Goal: Task Accomplishment & Management: Complete application form

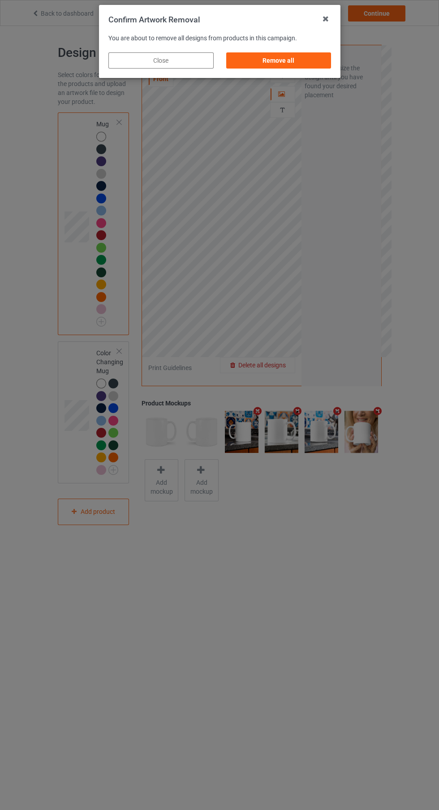
click at [298, 67] on div "Remove all" at bounding box center [278, 60] width 105 height 16
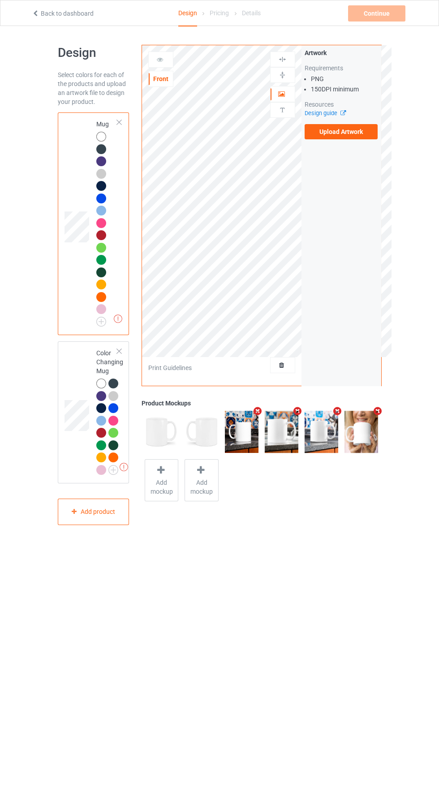
click at [363, 130] on label "Upload Artwork" at bounding box center [341, 131] width 73 height 15
click at [0, 0] on input "Upload Artwork" at bounding box center [0, 0] width 0 height 0
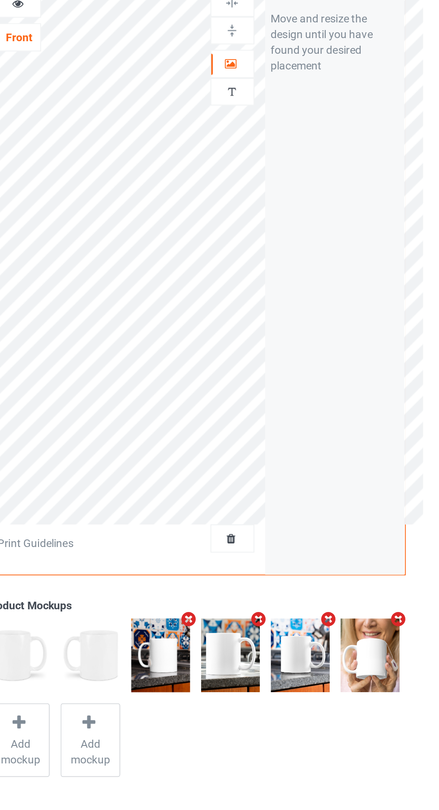
click at [286, 116] on div "Personalized text" at bounding box center [282, 110] width 25 height 16
click at [285, 112] on img at bounding box center [282, 110] width 9 height 9
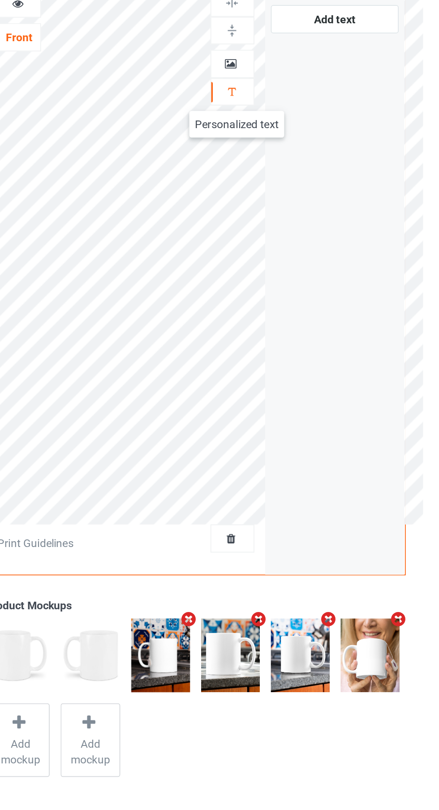
click at [289, 96] on div at bounding box center [283, 94] width 24 height 9
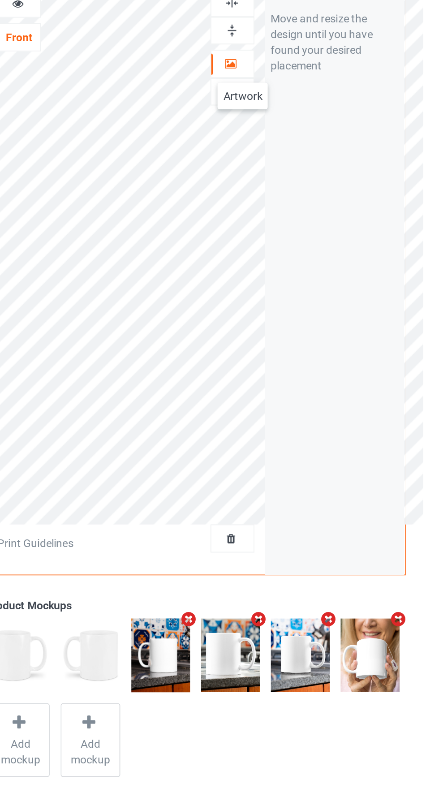
click at [166, 62] on div at bounding box center [161, 59] width 24 height 9
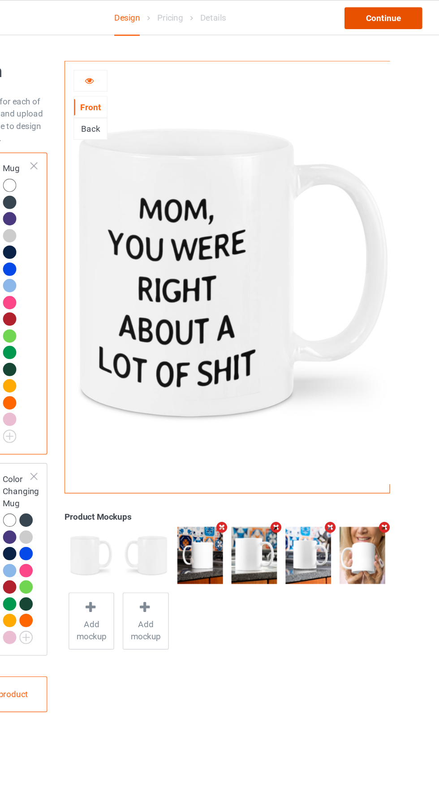
click at [373, 14] on div "Continue" at bounding box center [376, 13] width 57 height 16
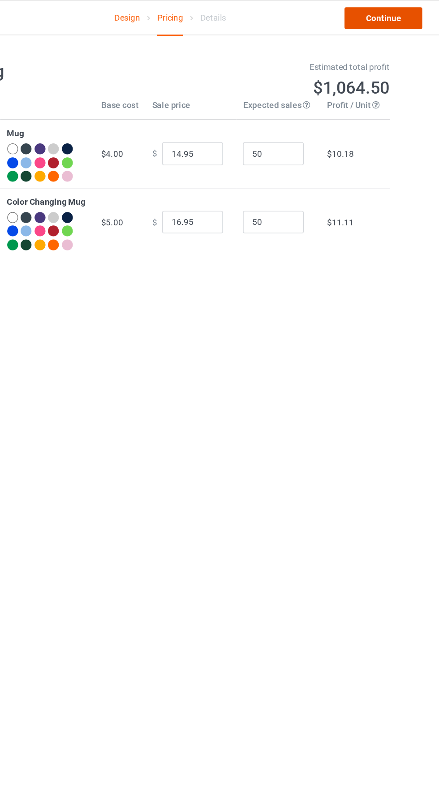
click at [373, 13] on link "Continue" at bounding box center [376, 13] width 57 height 16
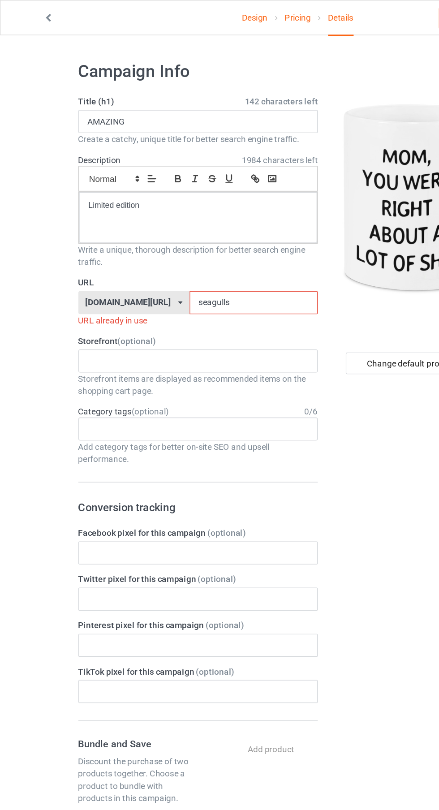
click at [189, 224] on input "seagulls" at bounding box center [187, 223] width 95 height 17
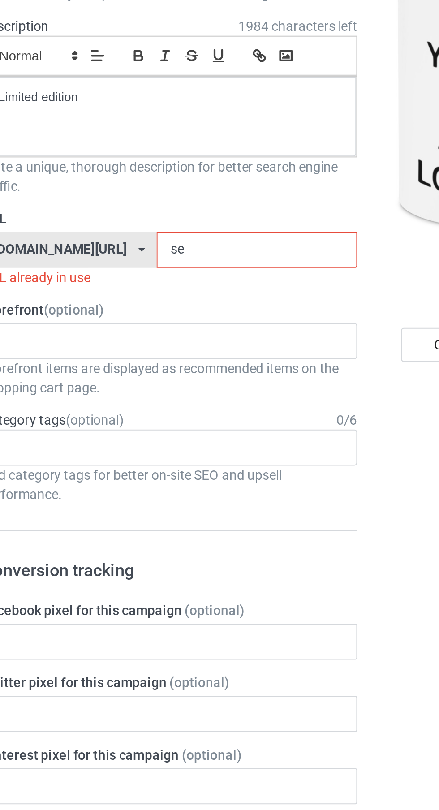
type input "s"
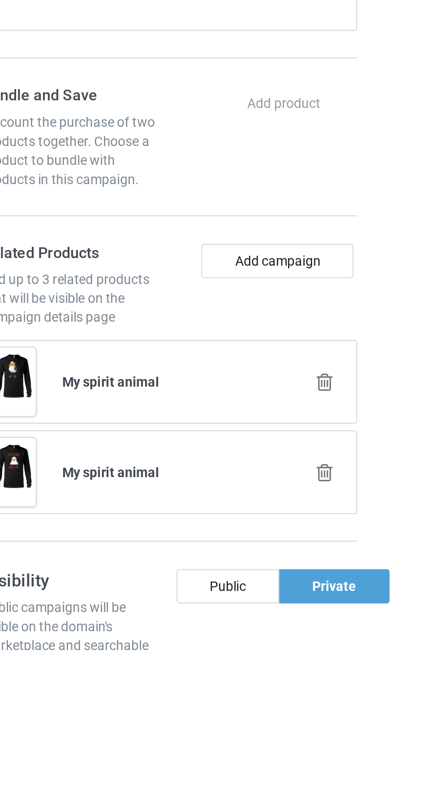
scroll to position [9, 0]
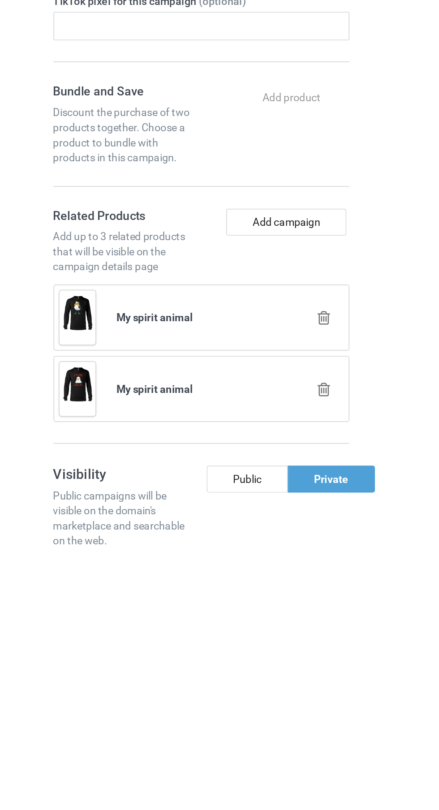
click at [220, 715] on icon at bounding box center [219, 717] width 11 height 9
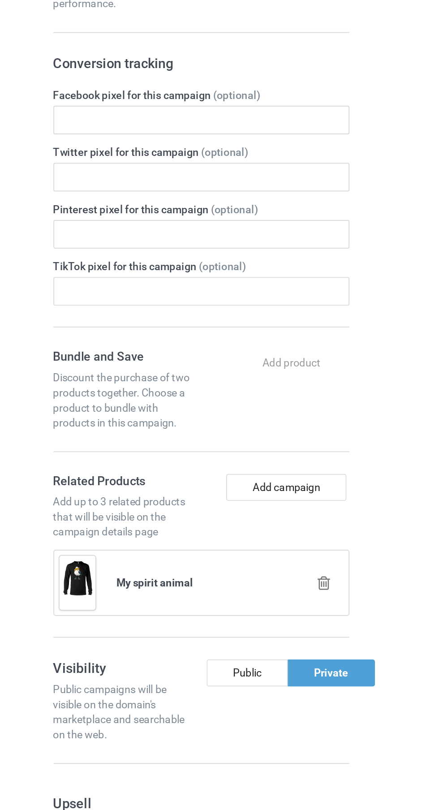
click at [227, 662] on div "My spirit animal" at bounding box center [146, 674] width 182 height 45
click at [224, 687] on div "My spirit animal" at bounding box center [146, 674] width 182 height 45
click at [219, 677] on icon at bounding box center [219, 674] width 11 height 9
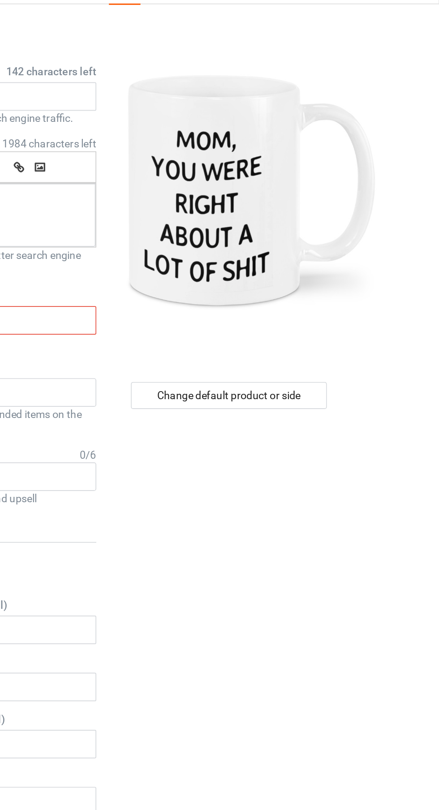
scroll to position [0, 0]
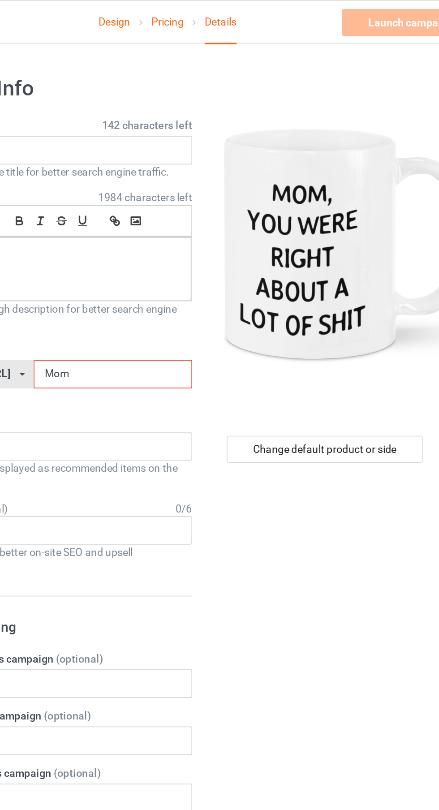
click at [216, 223] on input "Mom" at bounding box center [187, 223] width 95 height 17
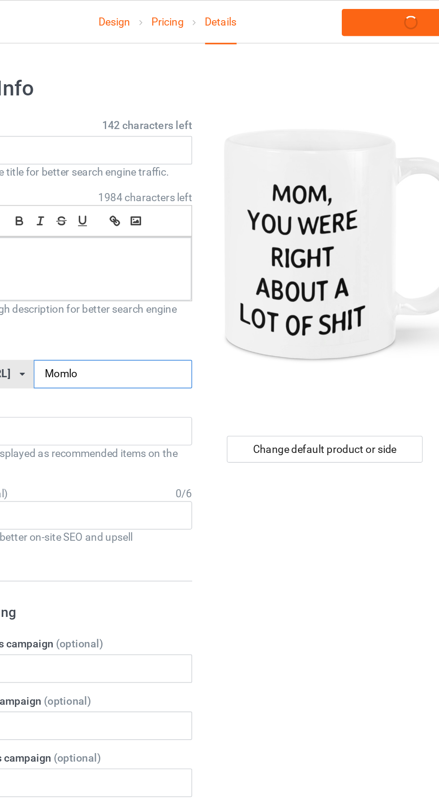
type input "Momlot"
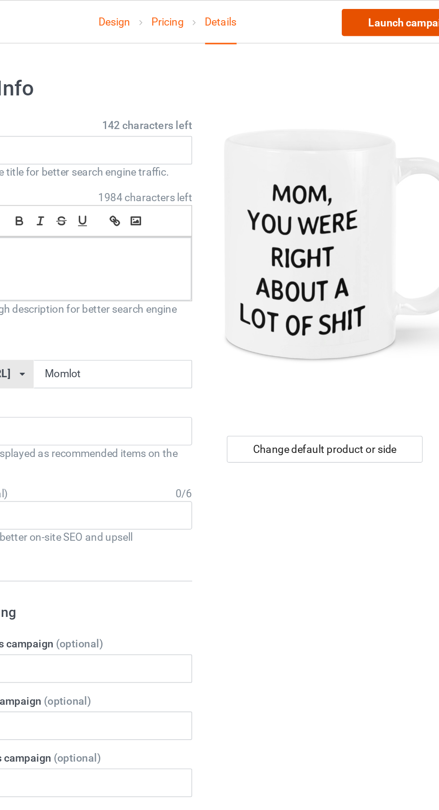
click at [346, 15] on link "Launch campaign" at bounding box center [365, 13] width 82 height 16
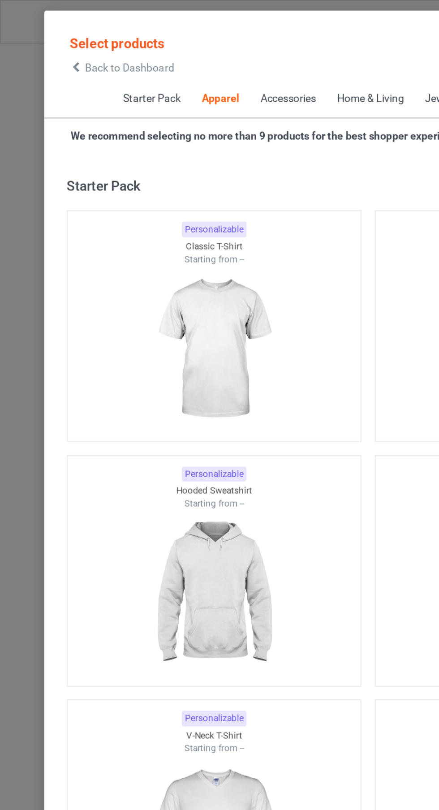
scroll to position [479, 0]
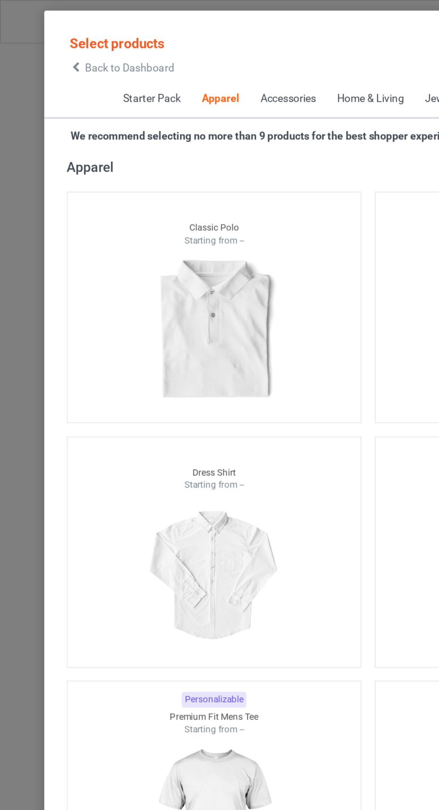
click at [78, 40] on span "Back to Dashboard" at bounding box center [77, 40] width 53 height 7
